Goal: Task Accomplishment & Management: Manage account settings

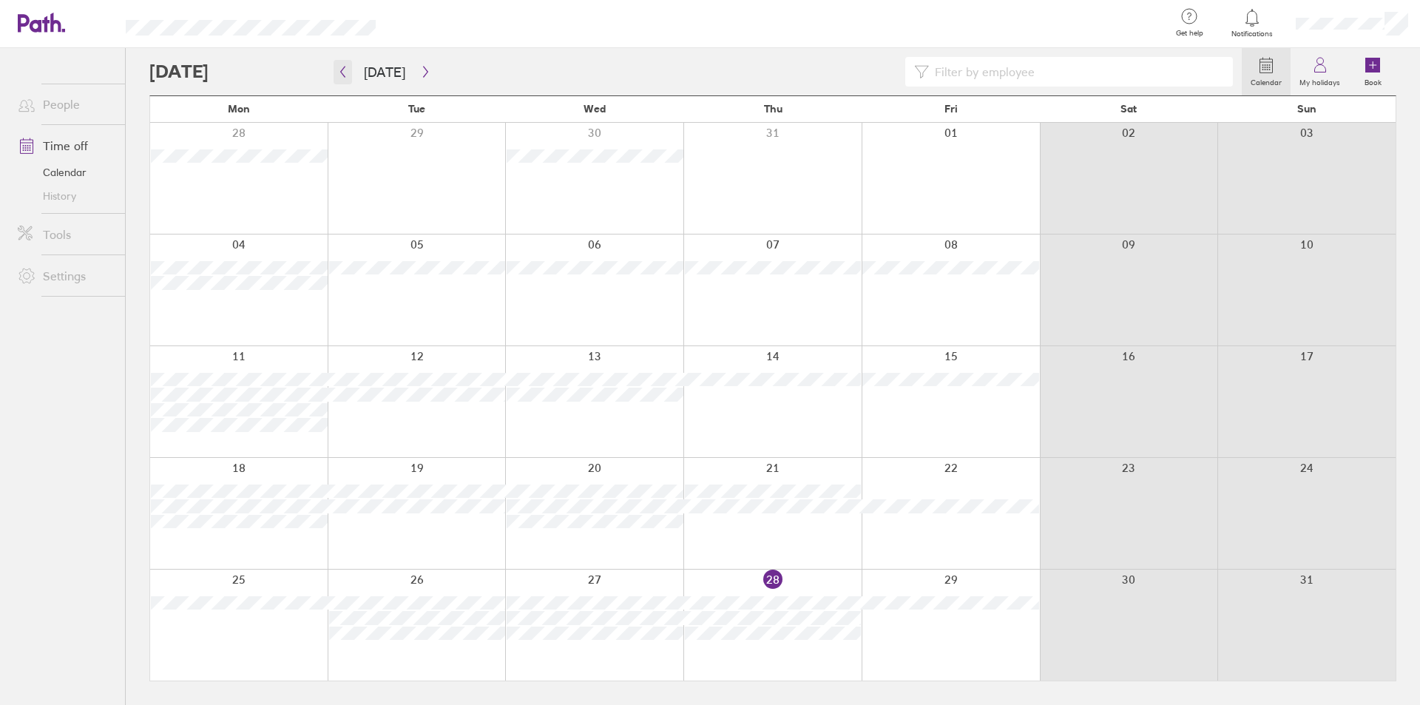
drag, startPoint x: 154, startPoint y: 66, endPoint x: 340, endPoint y: 68, distance: 186.4
click at [259, 73] on div at bounding box center [695, 72] width 1092 height 30
click at [444, 66] on div at bounding box center [695, 72] width 1092 height 30
click at [423, 67] on icon "button" at bounding box center [425, 72] width 11 height 12
click at [420, 67] on icon "button" at bounding box center [425, 72] width 11 height 12
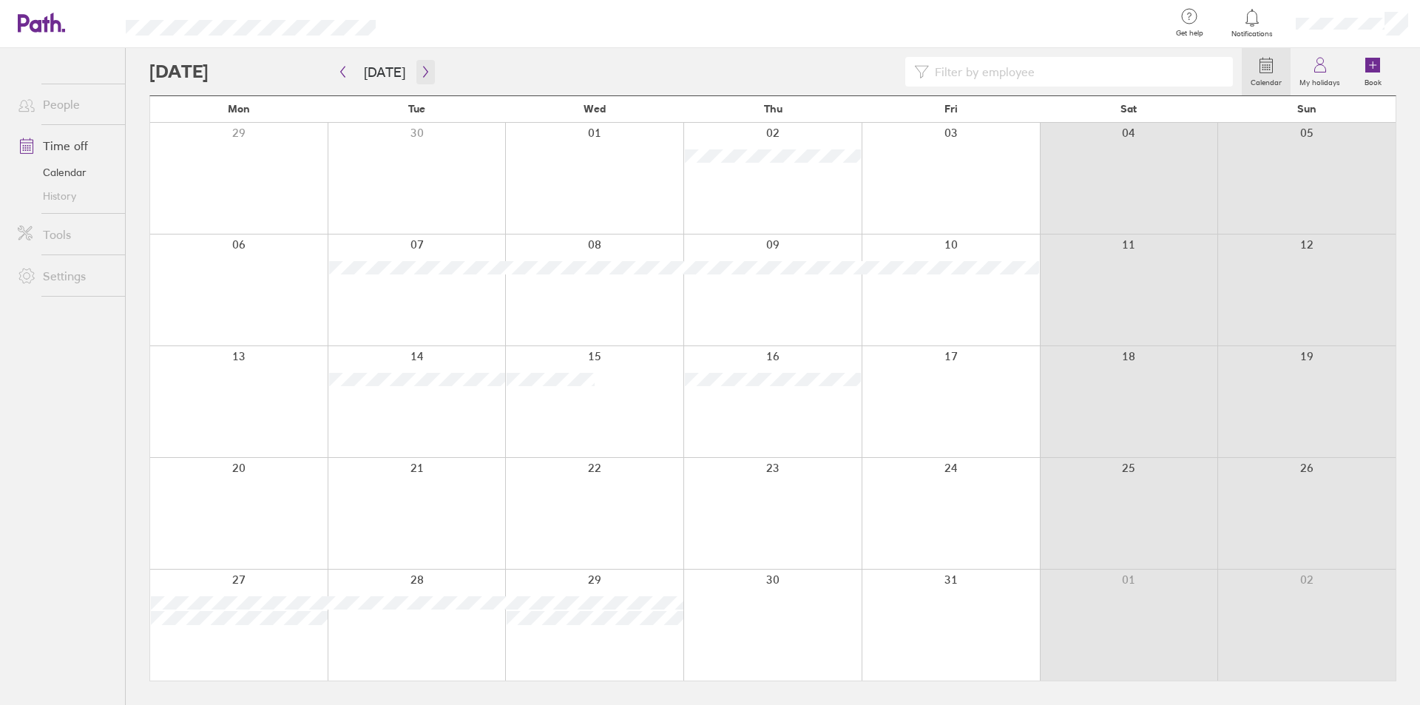
click at [419, 65] on button "button" at bounding box center [425, 72] width 18 height 24
click at [388, 64] on button "[DATE]" at bounding box center [384, 72] width 65 height 24
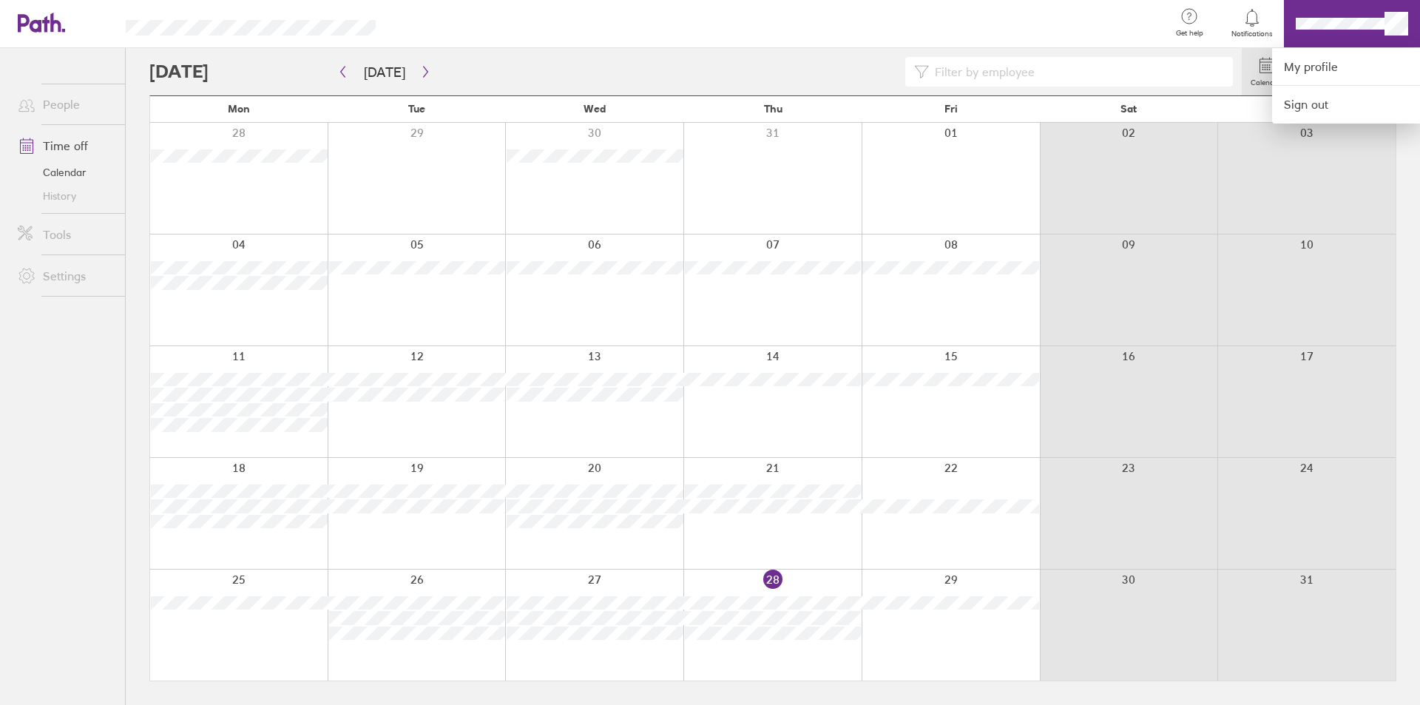
click at [1332, 21] on div at bounding box center [710, 352] width 1420 height 705
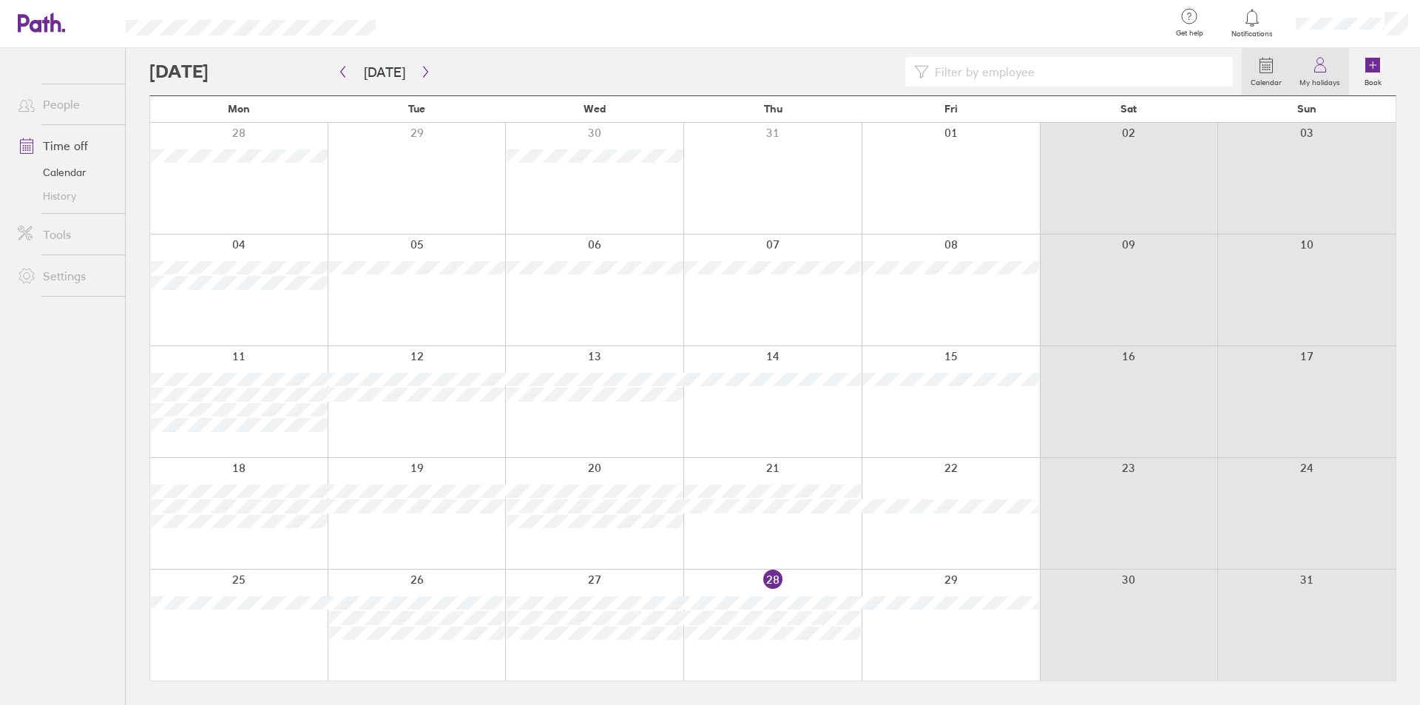
click at [1320, 73] on icon at bounding box center [1320, 65] width 18 height 18
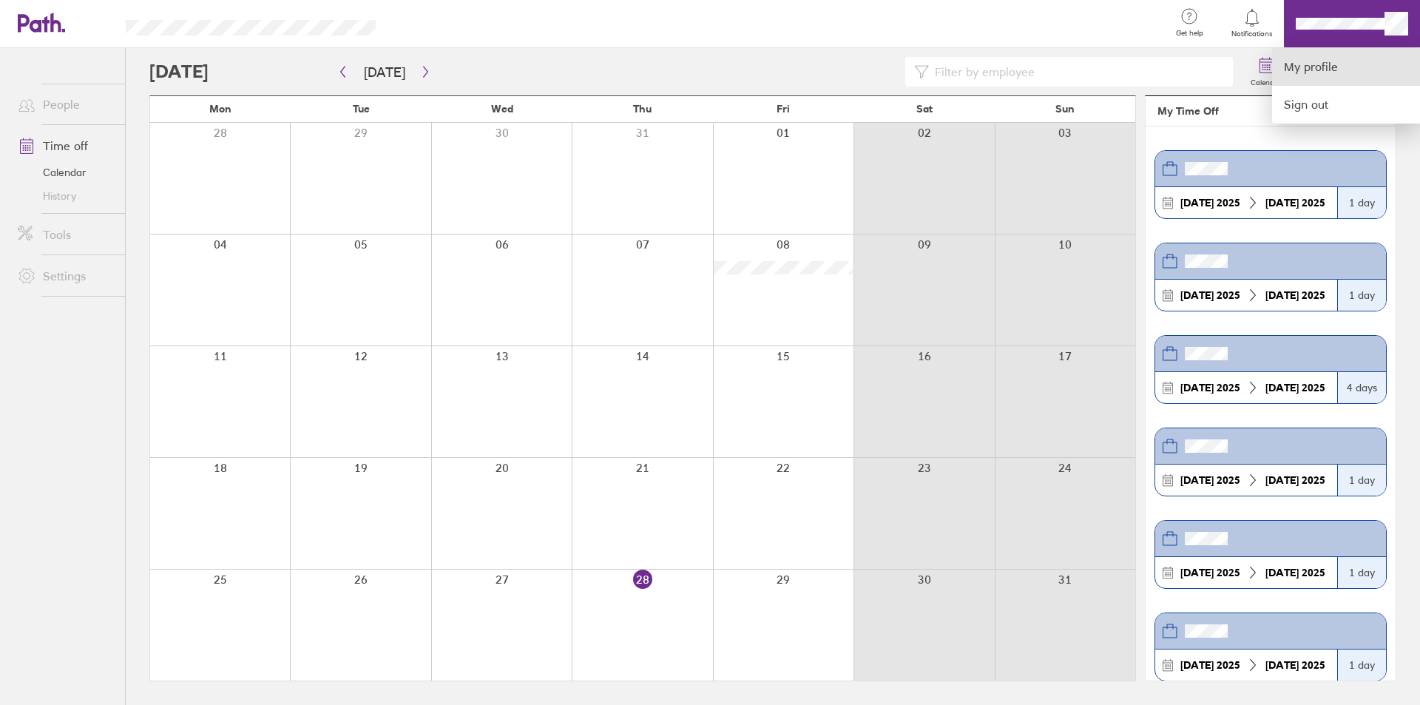
click at [1300, 65] on link "My profile" at bounding box center [1346, 67] width 148 height 38
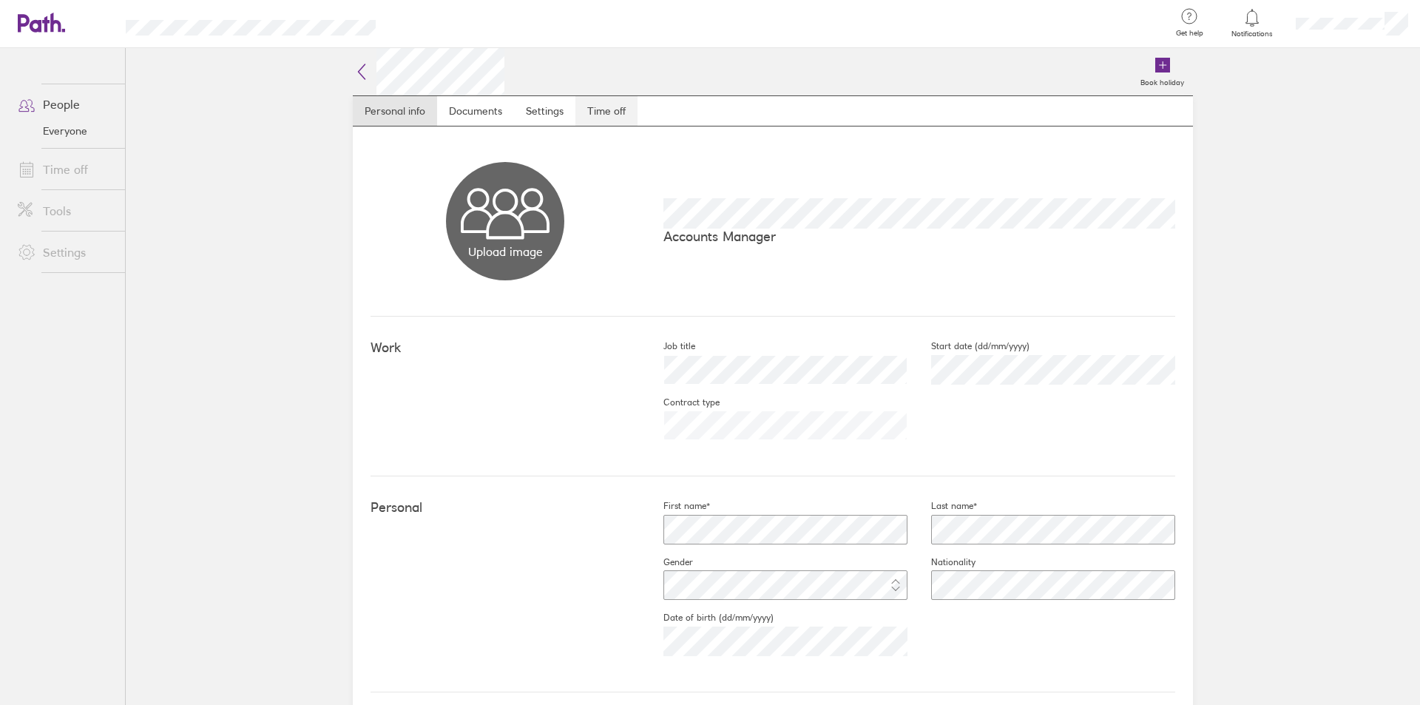
click at [606, 106] on link "Time off" at bounding box center [606, 111] width 62 height 30
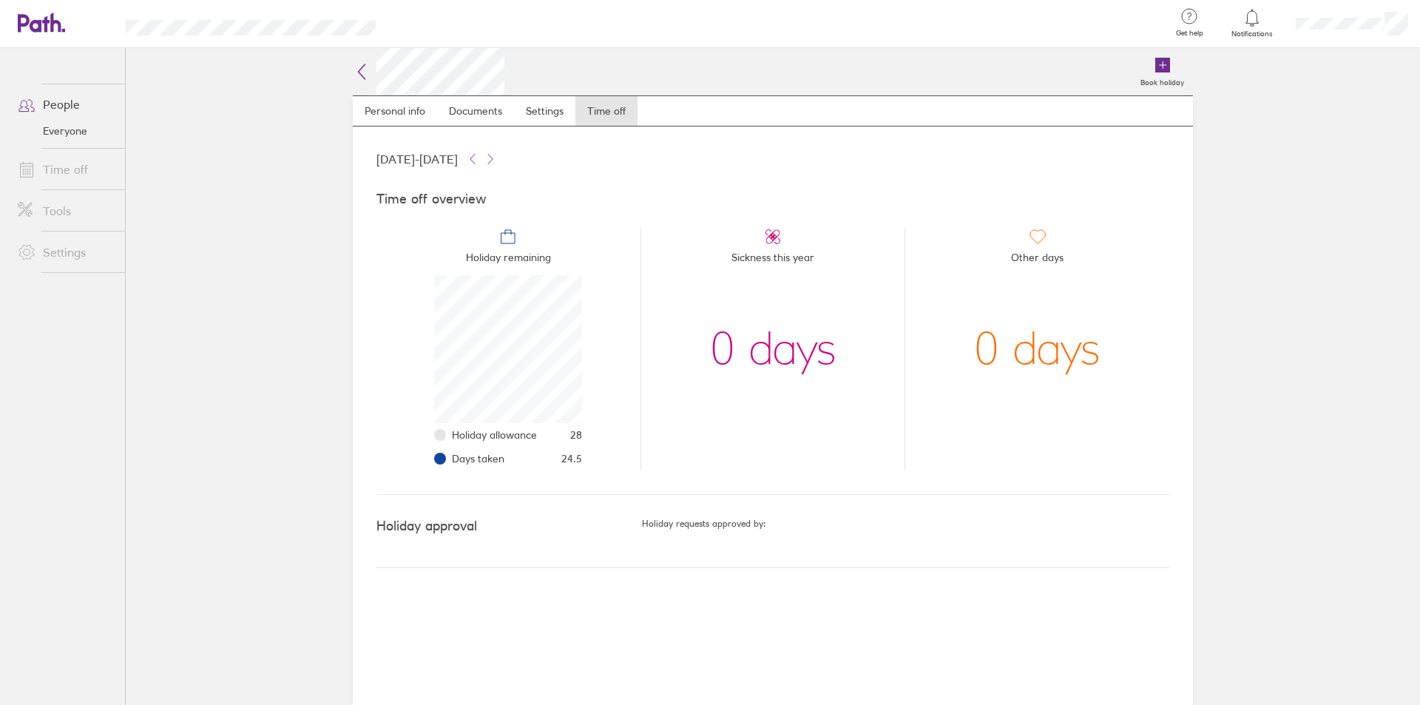
scroll to position [148, 148]
click at [70, 162] on link "Time off" at bounding box center [65, 170] width 119 height 30
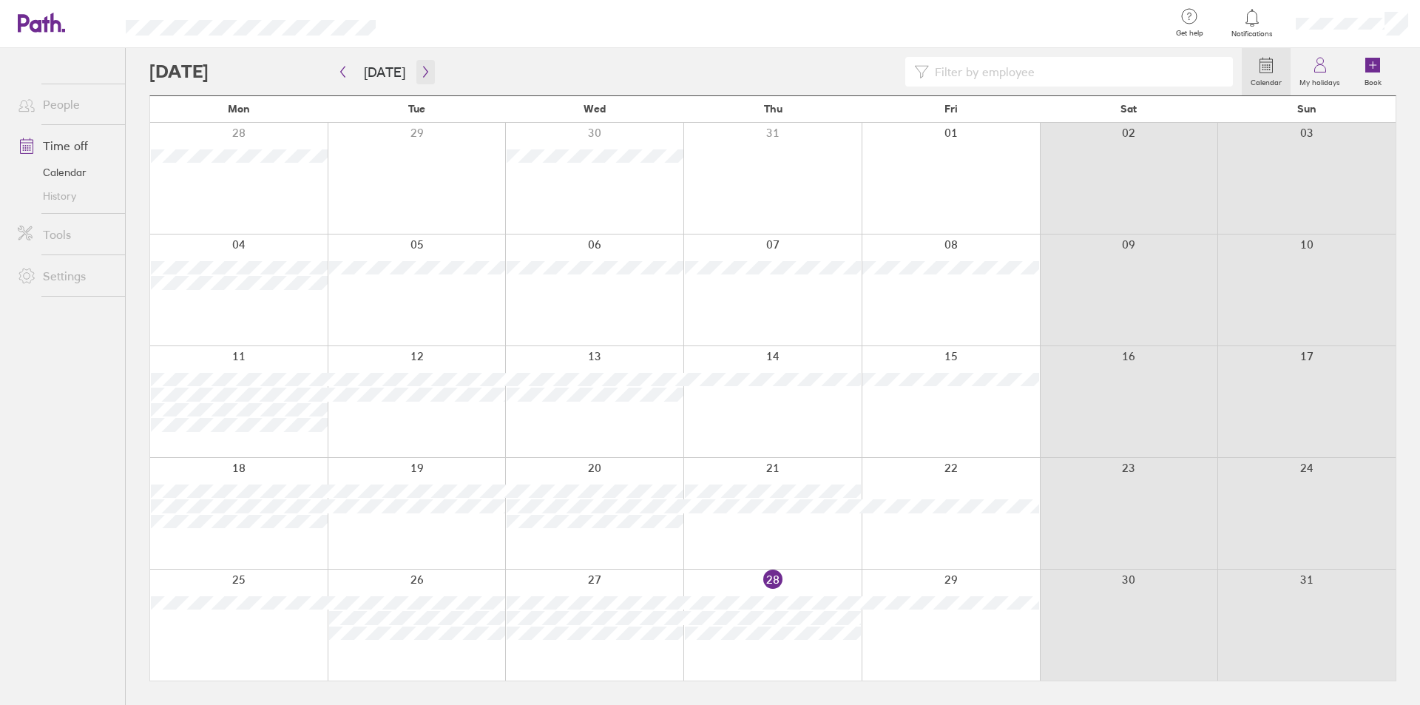
click at [419, 65] on button "button" at bounding box center [425, 72] width 18 height 24
click at [420, 66] on icon "button" at bounding box center [425, 72] width 11 height 12
click at [418, 65] on button "button" at bounding box center [425, 72] width 18 height 24
click at [347, 72] on icon "button" at bounding box center [342, 72] width 11 height 12
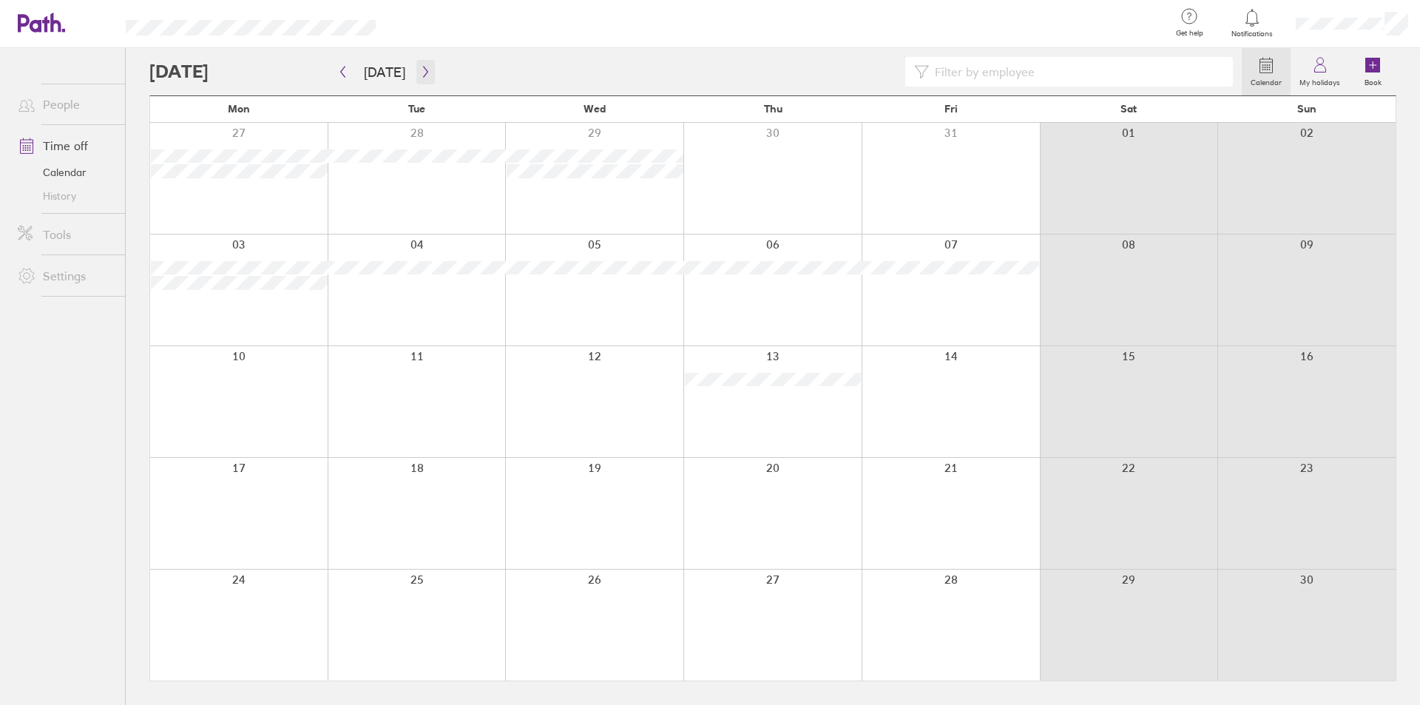
click at [425, 72] on icon "button" at bounding box center [425, 72] width 11 height 12
click at [364, 65] on button "[DATE]" at bounding box center [384, 72] width 65 height 24
click at [1325, 16] on div at bounding box center [1352, 23] width 136 height 47
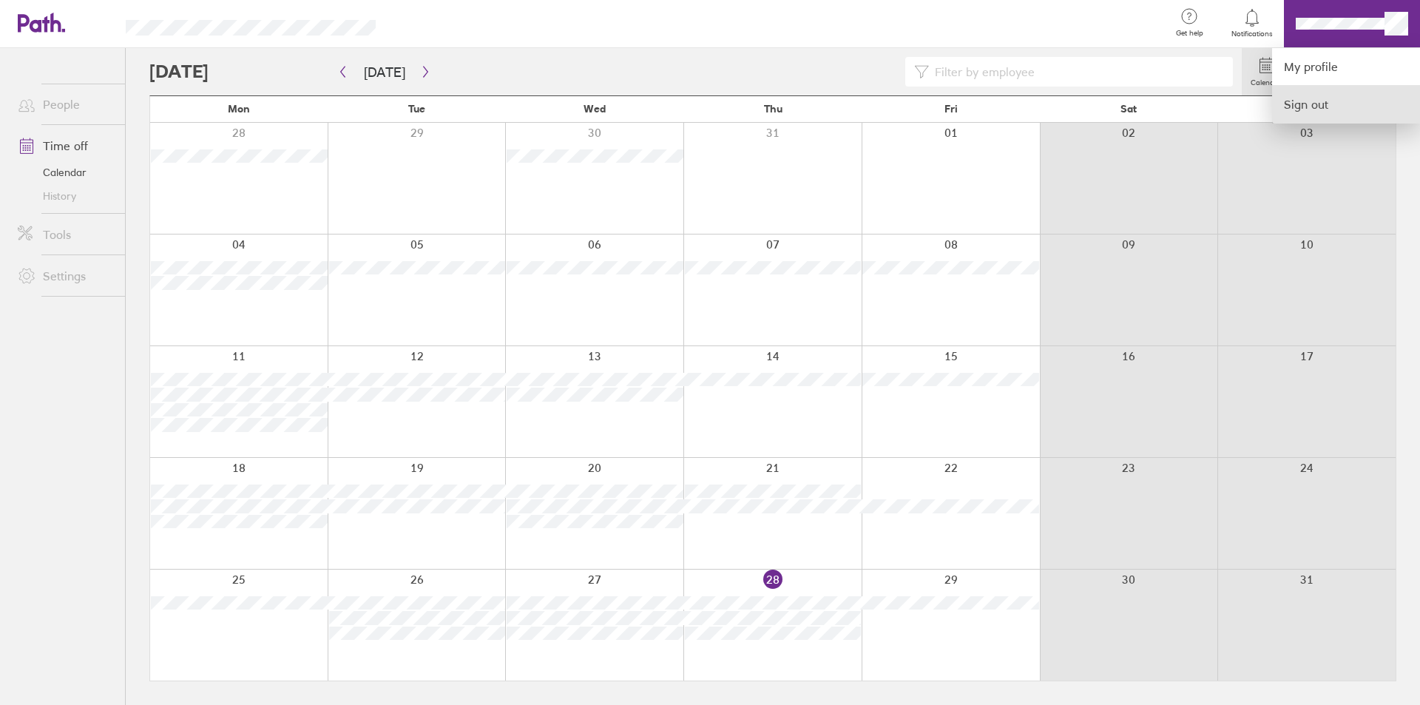
click at [1308, 99] on link "Sign out" at bounding box center [1346, 104] width 148 height 37
